Goal: Navigation & Orientation: Find specific page/section

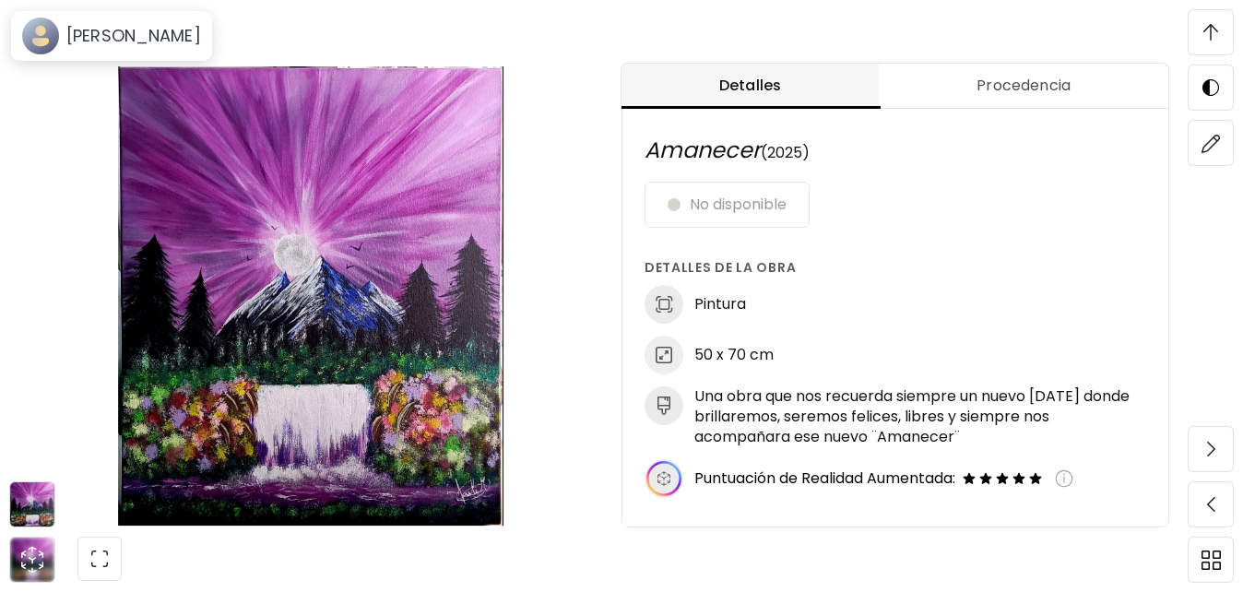
scroll to position [479, 0]
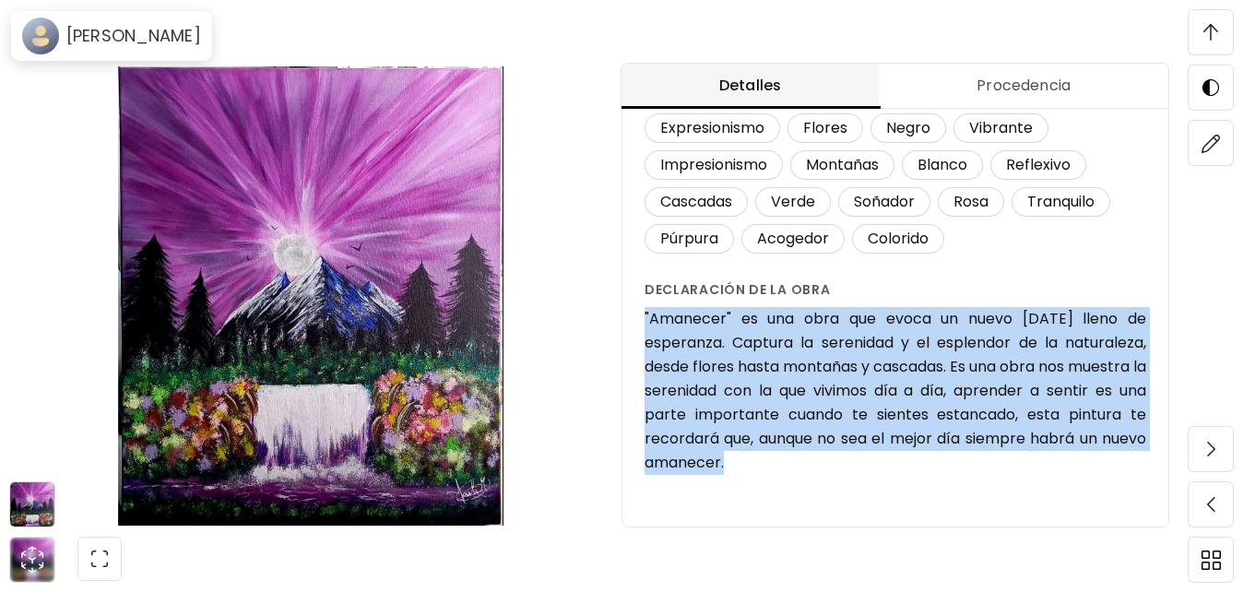
click at [1202, 27] on span at bounding box center [1211, 32] width 39 height 39
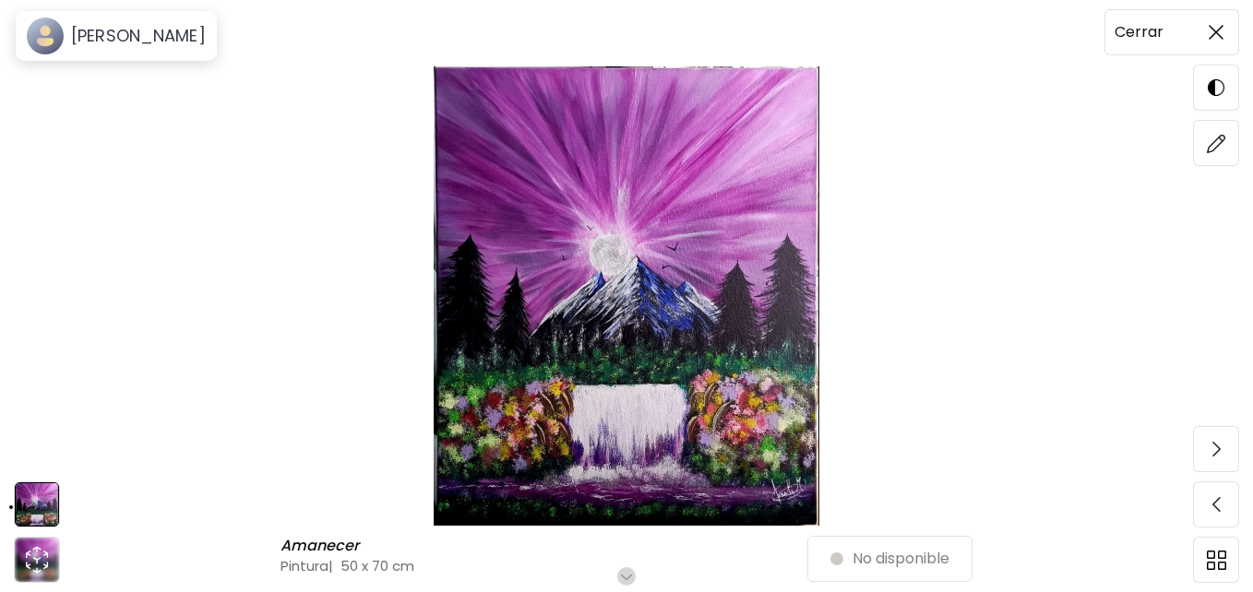
scroll to position [0, 0]
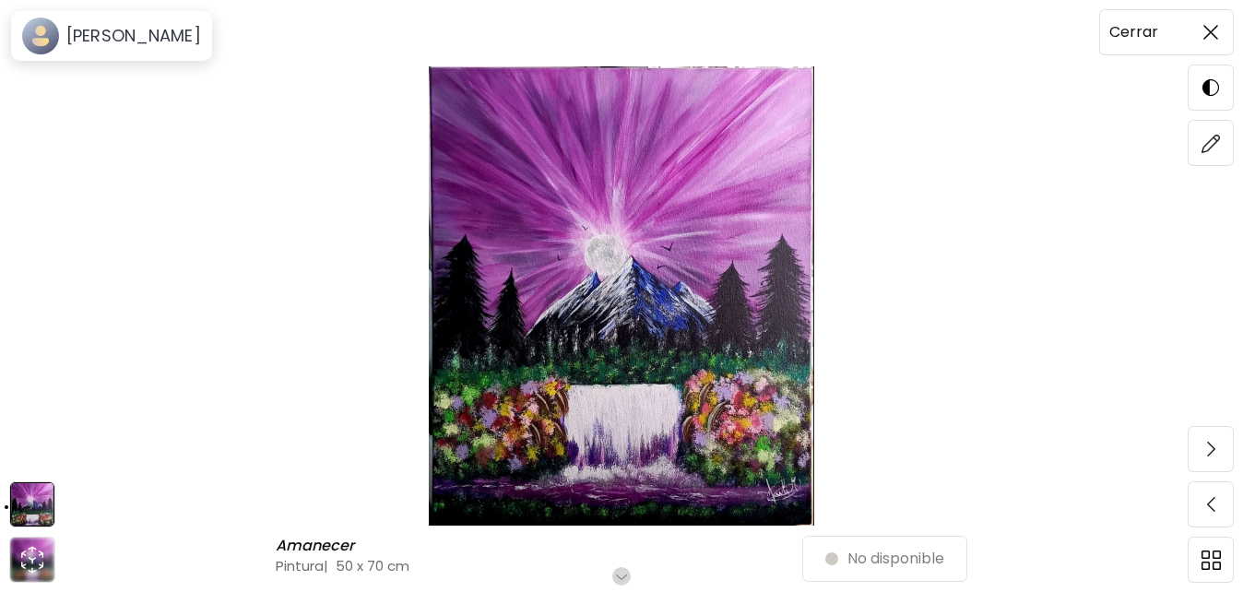
click at [1209, 27] on img at bounding box center [1211, 32] width 15 height 15
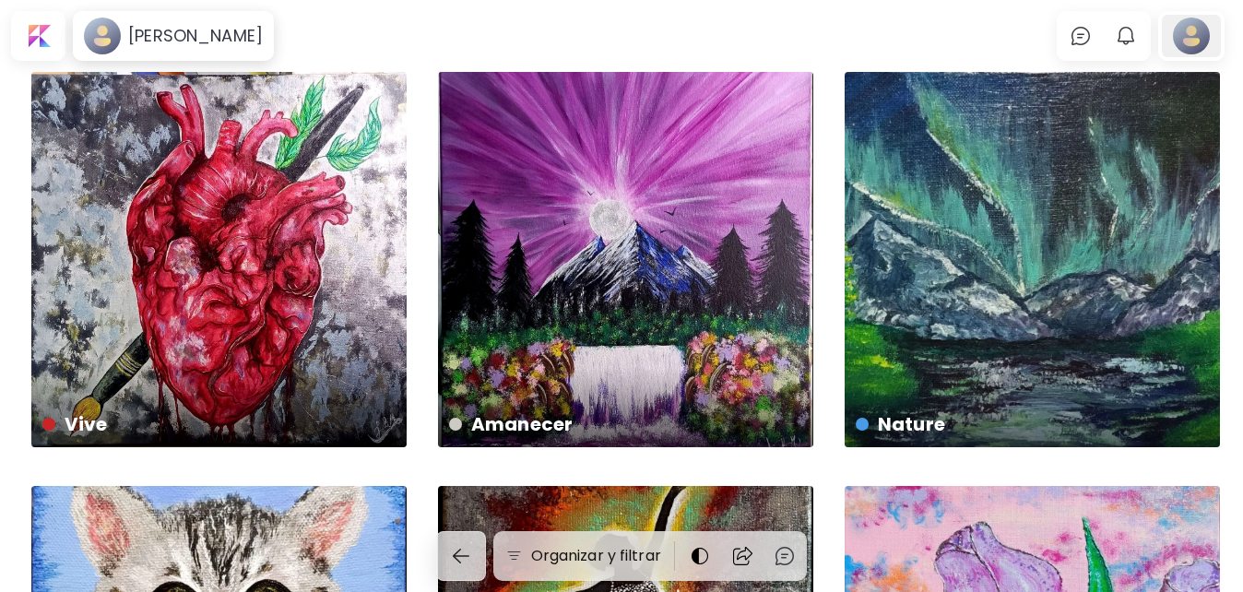
drag, startPoint x: 345, startPoint y: 377, endPoint x: 1204, endPoint y: 36, distance: 924.1
click at [1204, 36] on div at bounding box center [1191, 36] width 59 height 42
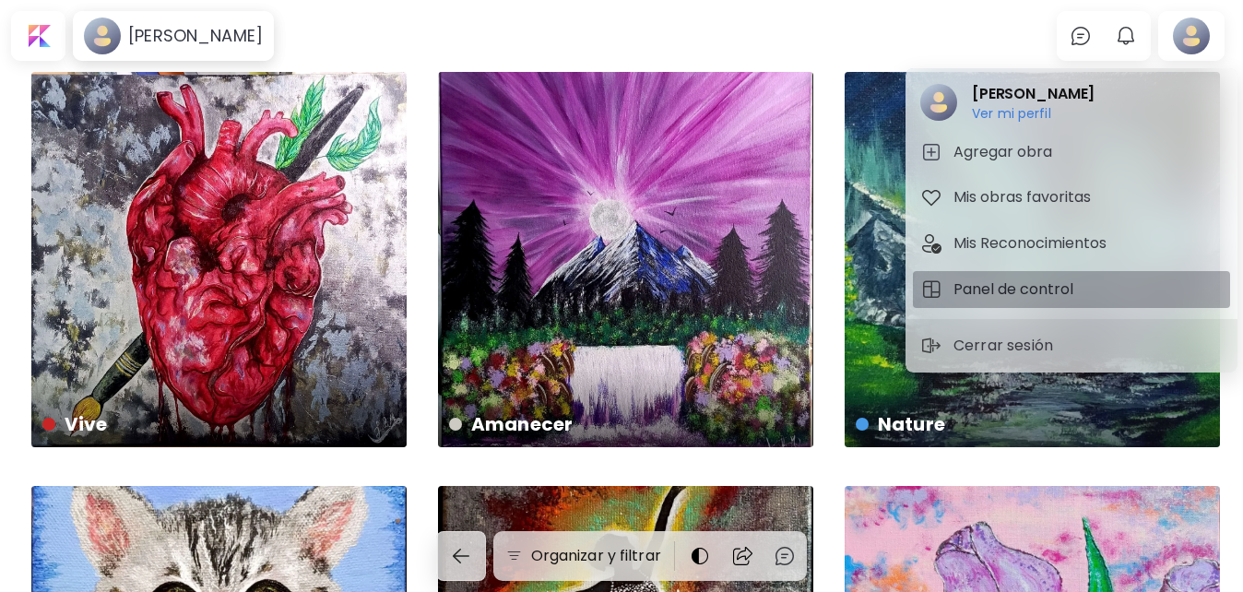
click at [1024, 287] on h5 "Panel de control" at bounding box center [1016, 290] width 125 height 22
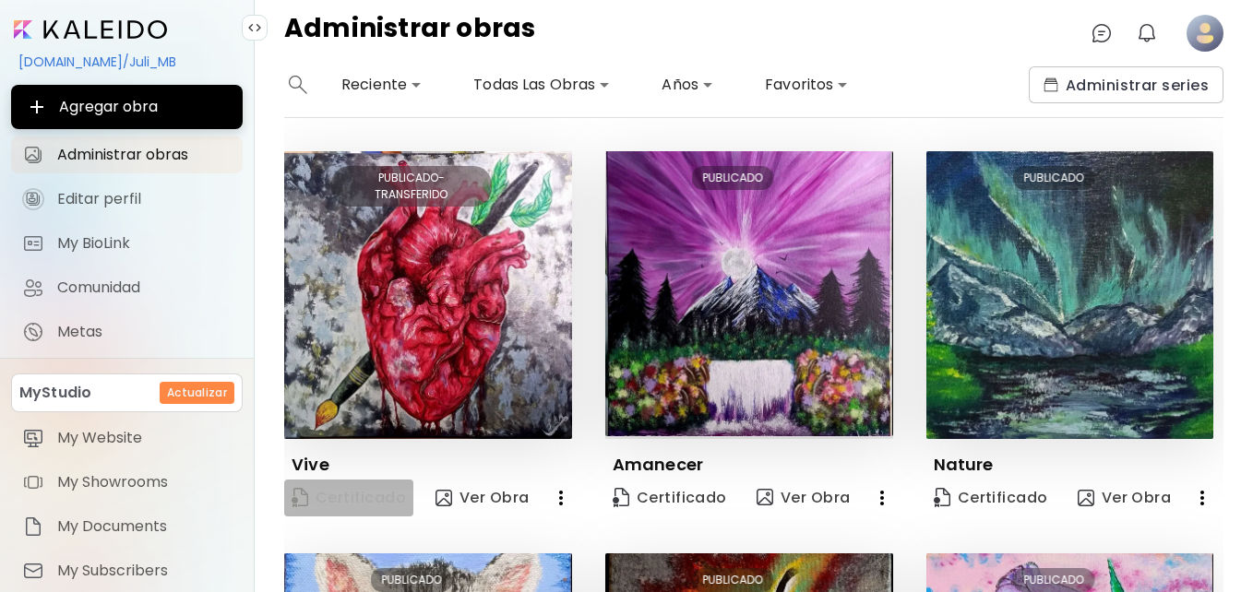
click at [349, 494] on span "Certificado" at bounding box center [348, 498] width 114 height 20
